Goal: Transaction & Acquisition: Book appointment/travel/reservation

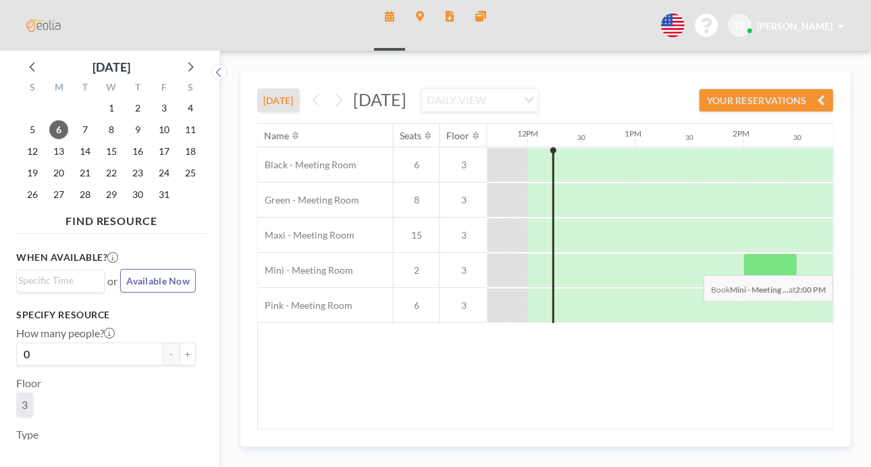
scroll to position [0, 1258]
click at [765, 263] on div at bounding box center [770, 270] width 54 height 34
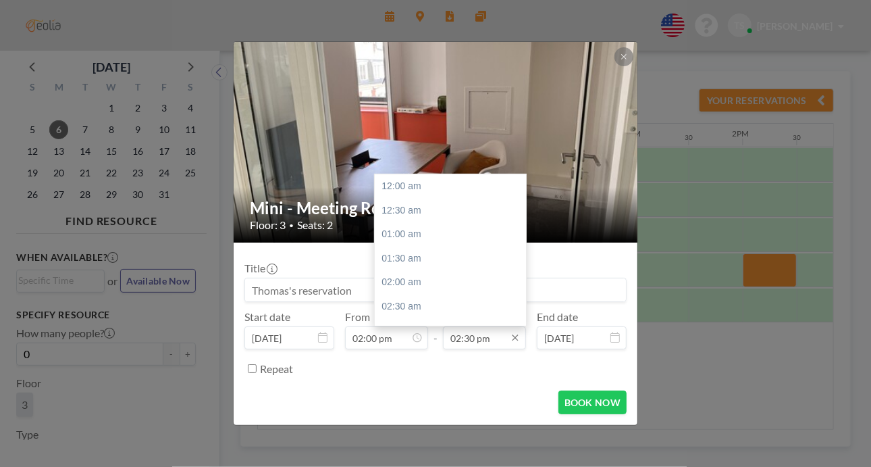
scroll to position [697, 0]
click at [484, 335] on input "02:30 pm" at bounding box center [484, 337] width 83 height 23
click at [408, 211] on div "03:00 pm" at bounding box center [454, 211] width 158 height 24
click at [471, 340] on input "03:00 pm" at bounding box center [484, 337] width 83 height 23
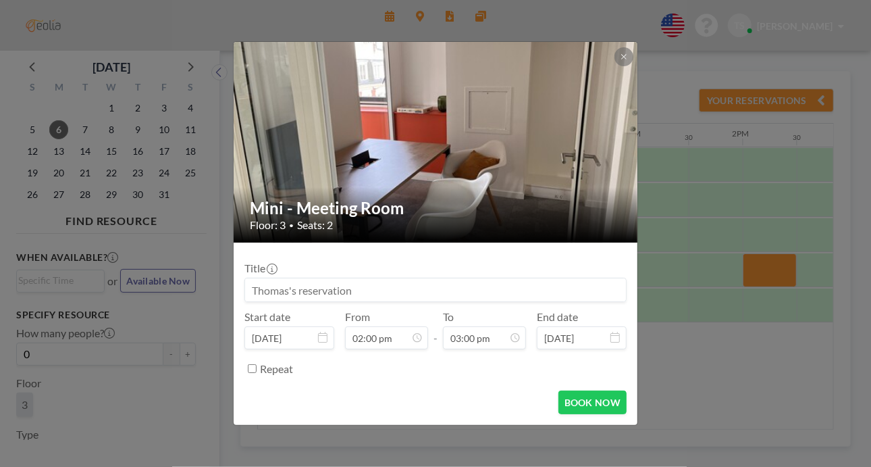
click at [458, 392] on div "BOOK NOW" at bounding box center [436, 402] width 382 height 24
drag, startPoint x: 234, startPoint y: 267, endPoint x: 263, endPoint y: 270, distance: 29.2
click at [263, 270] on form "Title Start date [DATE] From 02:00 pm - To 03:00 pm End date [DATE] Repeat BOOK…" at bounding box center [436, 333] width 404 height 182
click at [263, 270] on label "Title" at bounding box center [261, 268] width 32 height 14
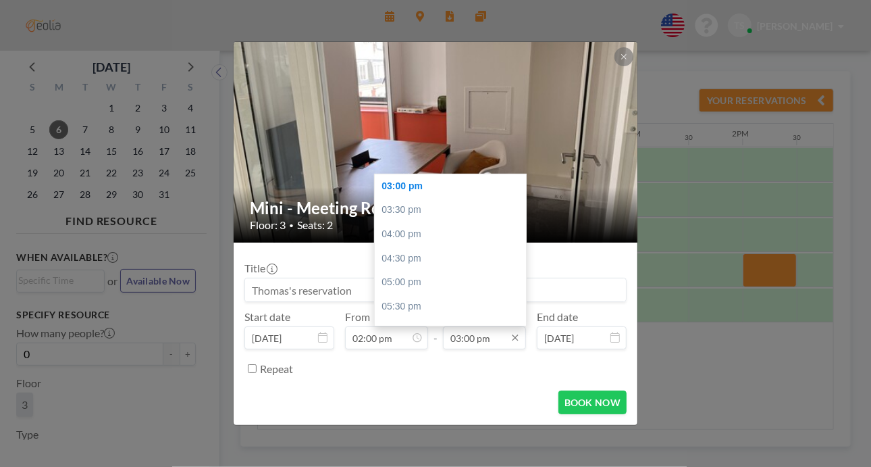
click at [455, 338] on input "03:00 pm" at bounding box center [484, 337] width 83 height 23
click at [398, 207] on div "03:30 pm" at bounding box center [454, 210] width 158 height 24
type input "03:30 pm"
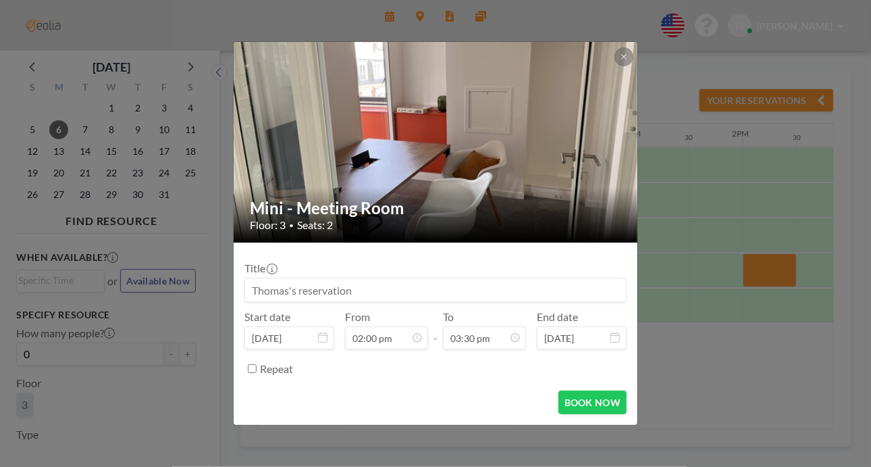
scroll to position [72, 0]
click at [577, 401] on button "BOOK NOW" at bounding box center [593, 402] width 68 height 24
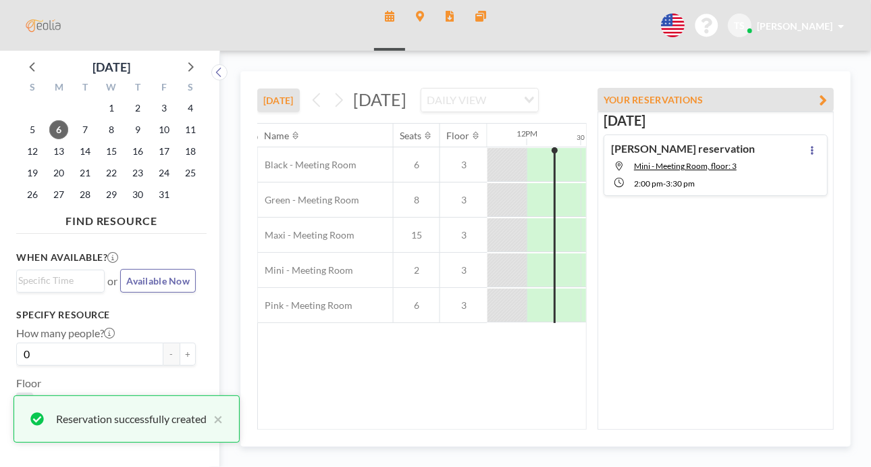
click at [825, 98] on icon "button" at bounding box center [824, 100] width 8 height 16
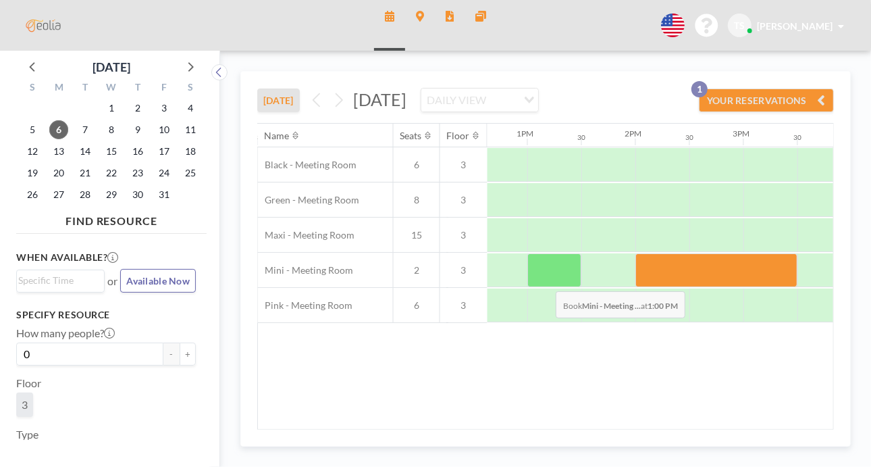
scroll to position [0, 1360]
